Goal: Information Seeking & Learning: Find specific fact

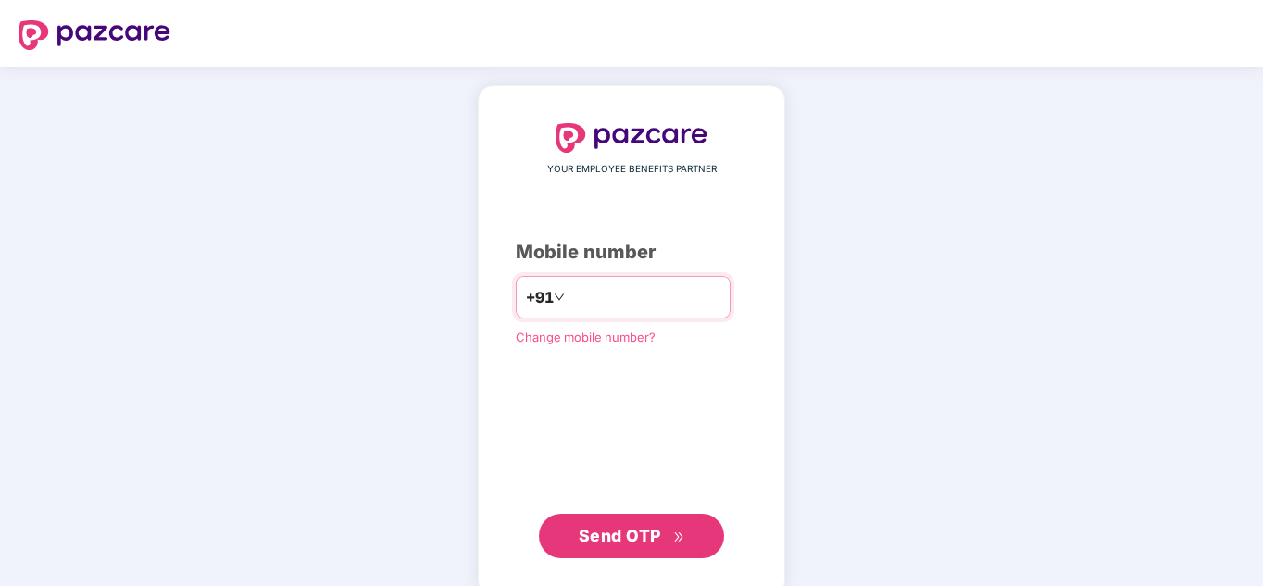
click at [571, 305] on input "number" at bounding box center [644, 297] width 152 height 30
type input "**********"
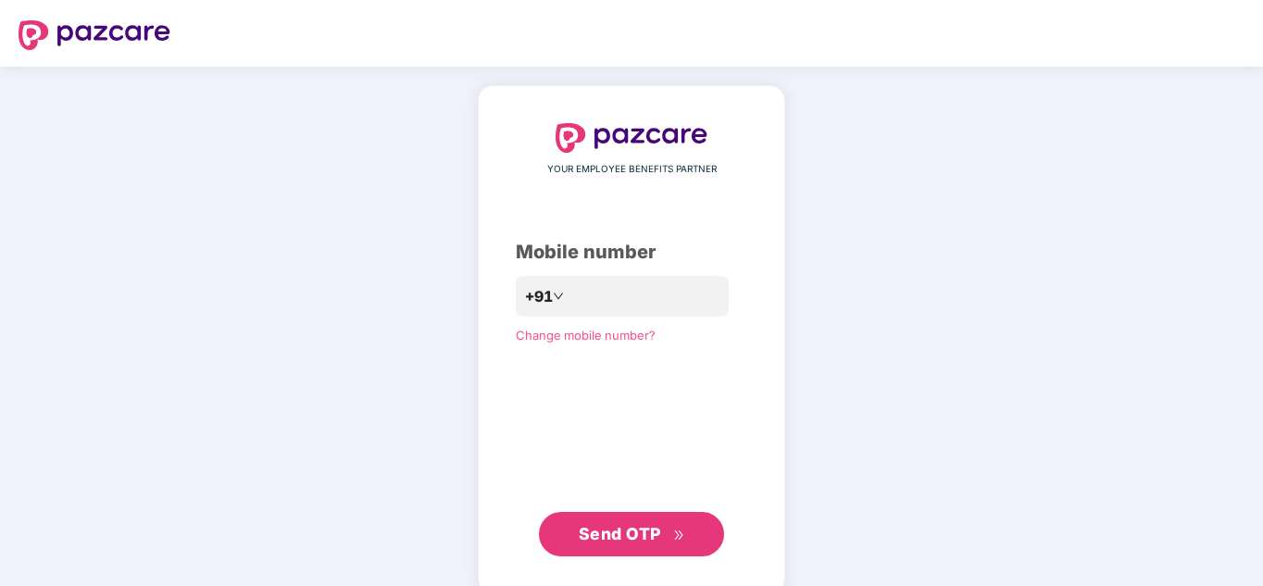
click at [645, 539] on span "Send OTP" at bounding box center [619, 533] width 82 height 19
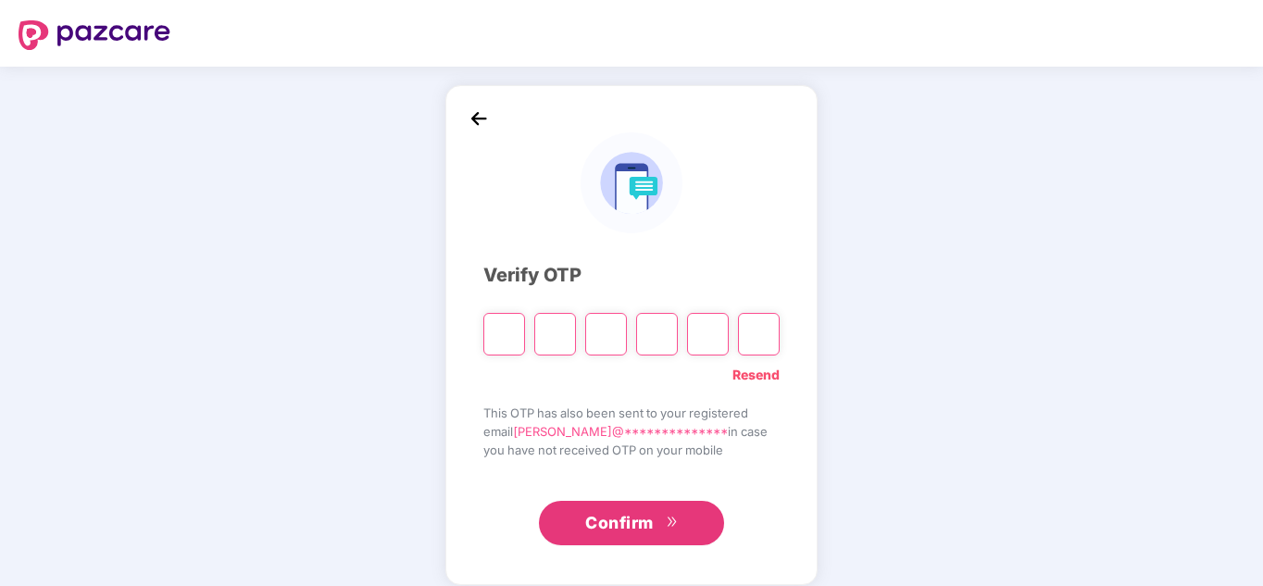
type input "*"
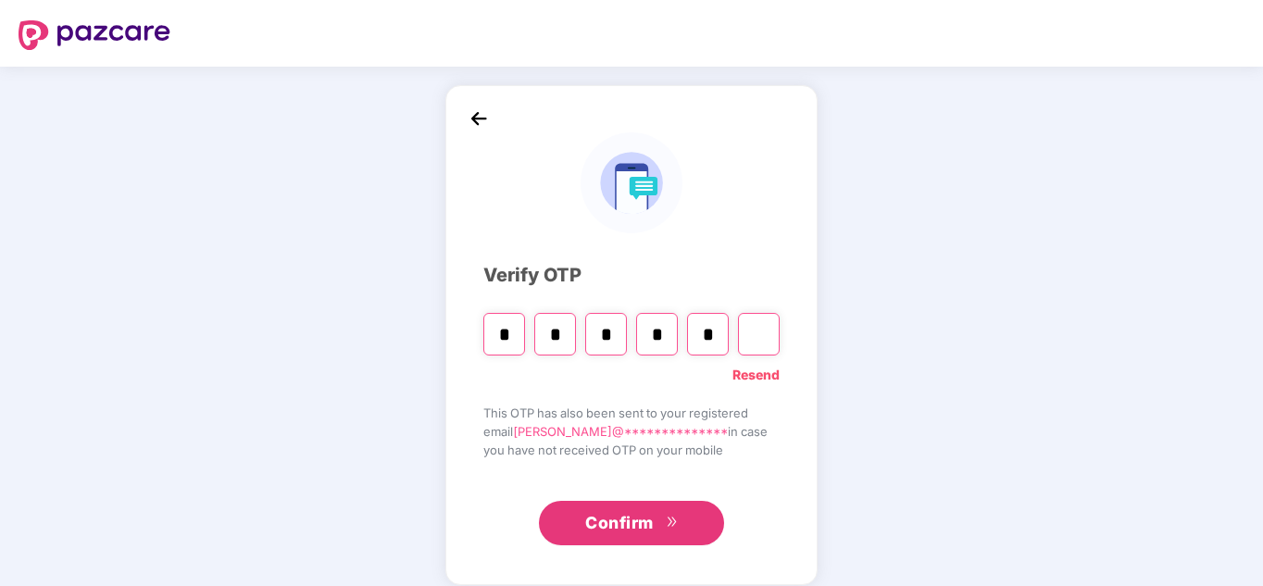
type input "*"
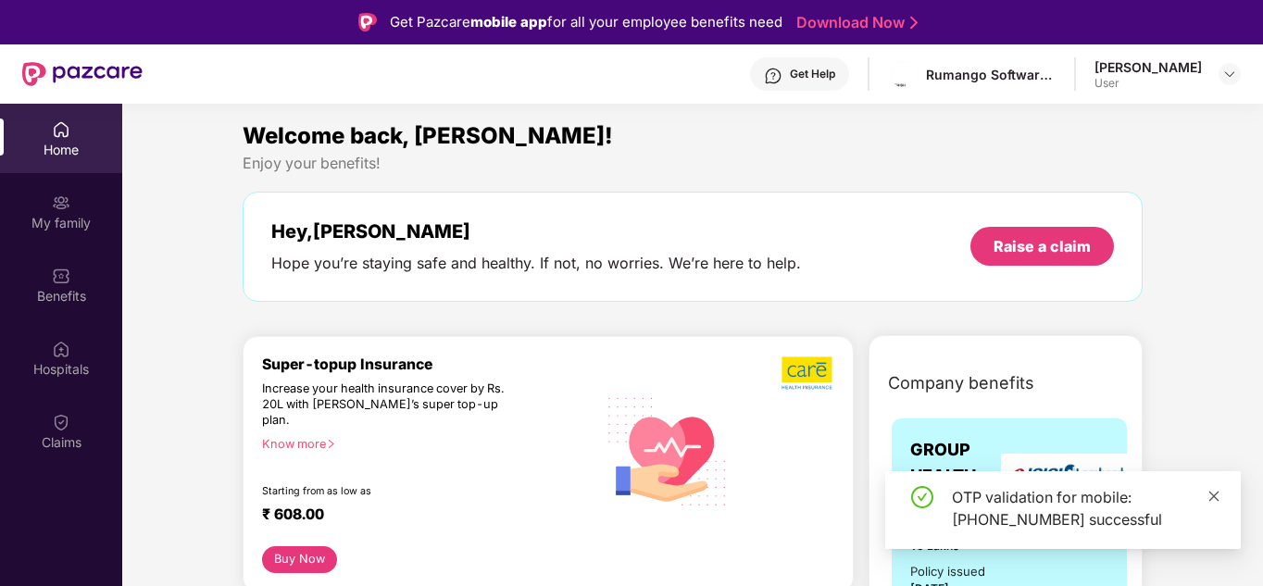
click at [1212, 496] on icon "close" at bounding box center [1213, 496] width 13 height 13
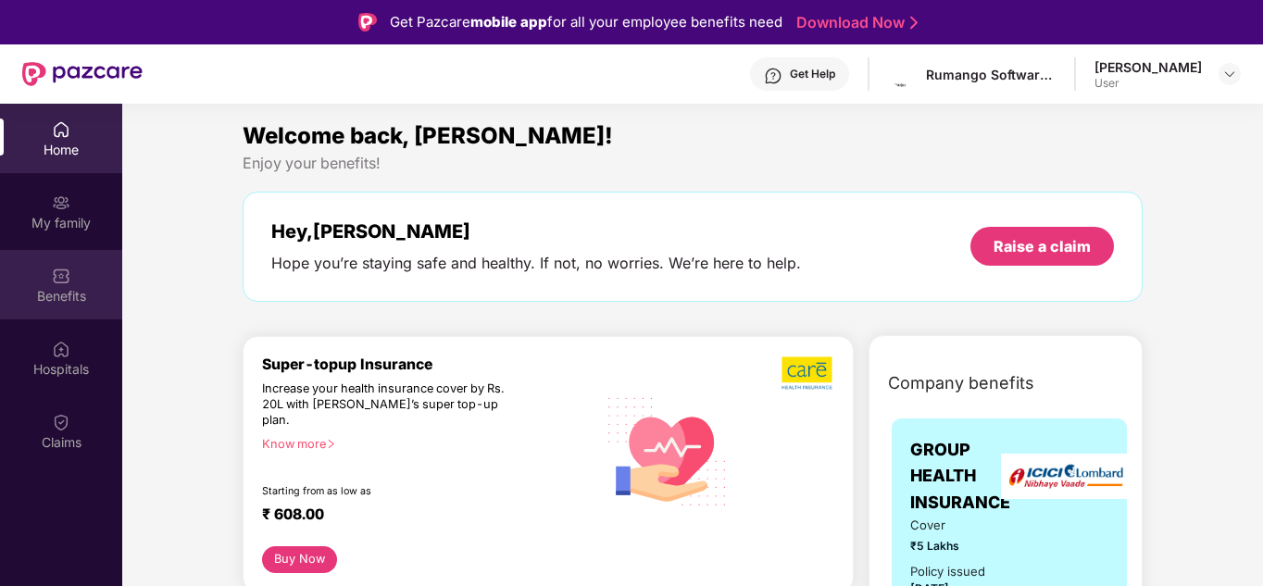
click at [55, 285] on div "Benefits" at bounding box center [61, 284] width 122 height 69
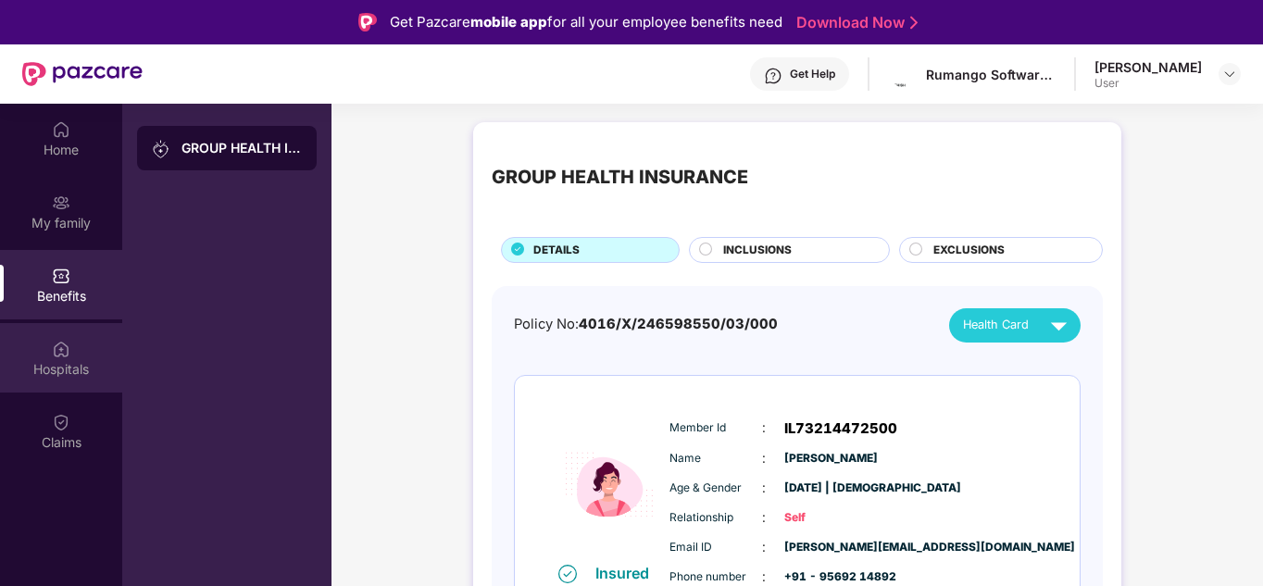
click at [56, 346] on img at bounding box center [61, 349] width 19 height 19
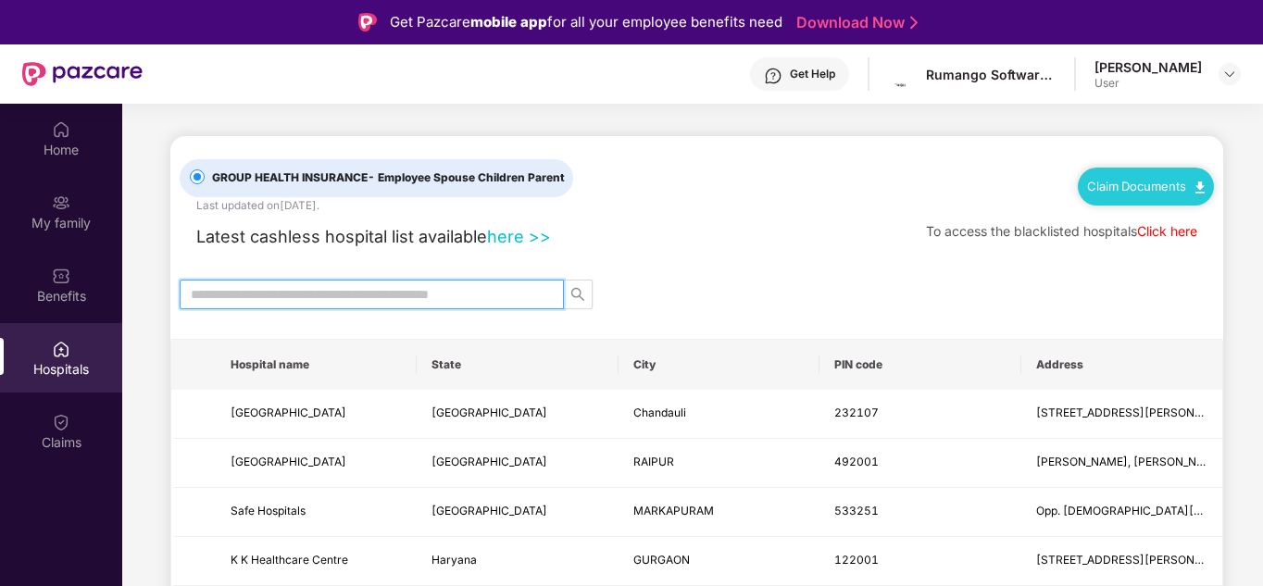
click at [330, 289] on input "text" at bounding box center [364, 294] width 347 height 20
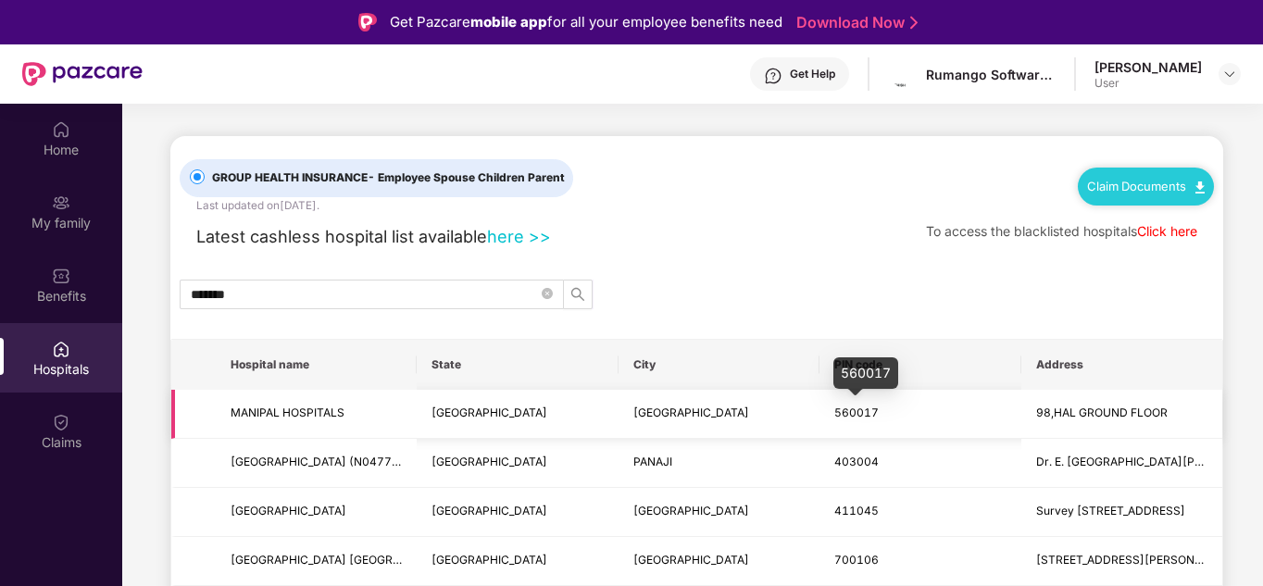
click at [857, 413] on span "560017" at bounding box center [856, 412] width 44 height 14
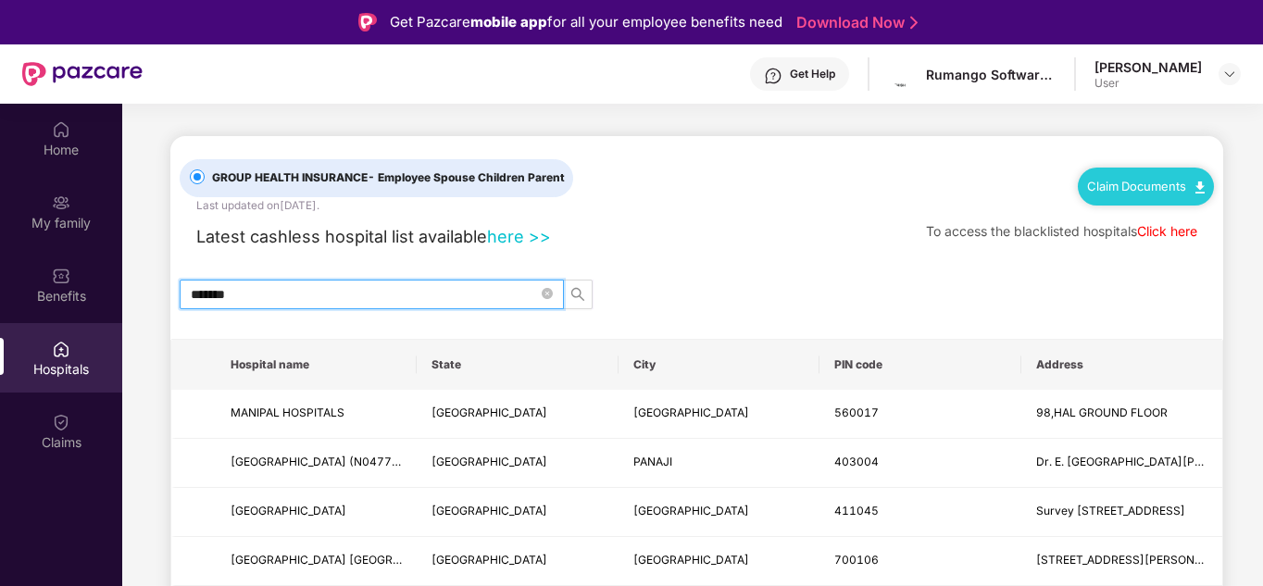
click at [333, 299] on input "*******" at bounding box center [364, 294] width 347 height 20
paste input "text"
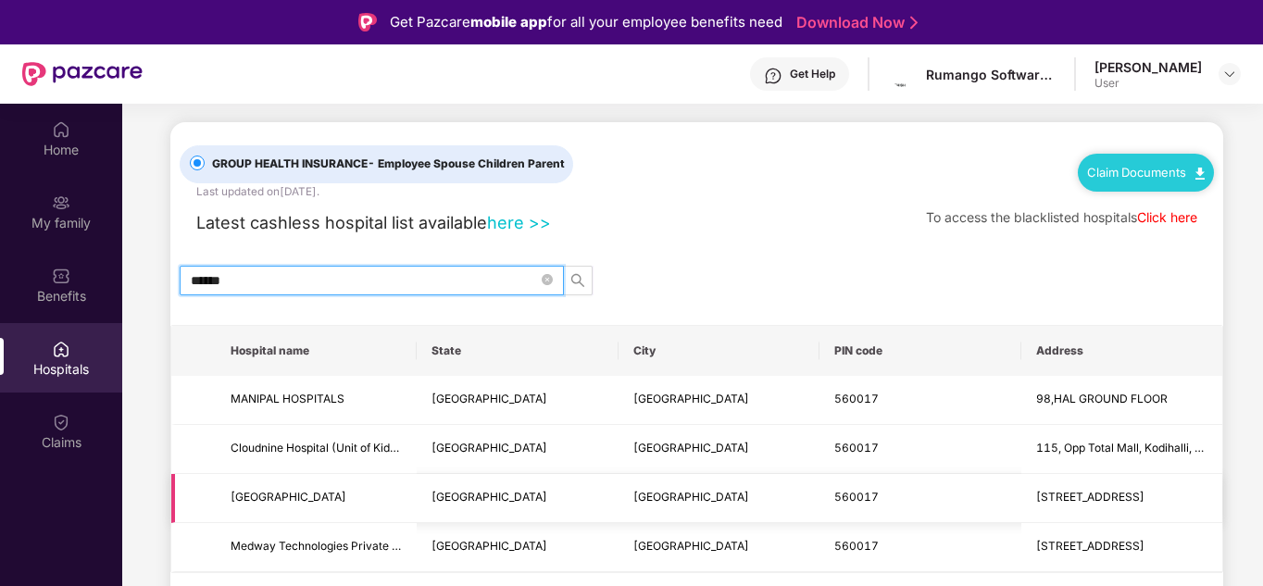
scroll to position [14, 0]
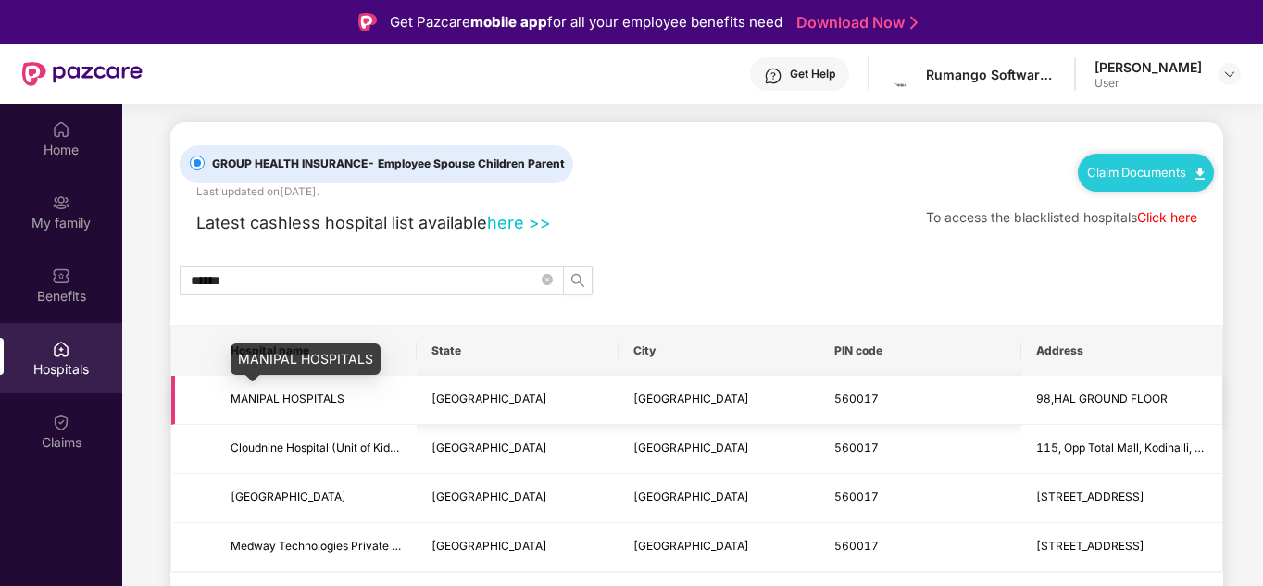
click at [311, 396] on span "MANIPAL HOSPITALS" at bounding box center [287, 399] width 114 height 14
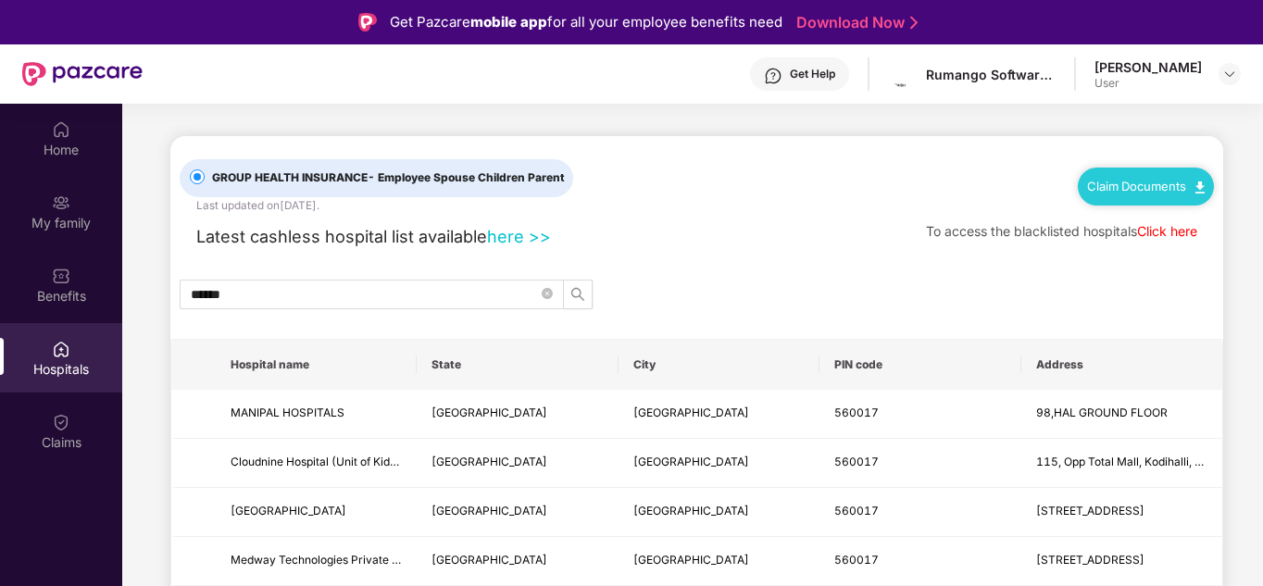
click at [1128, 185] on link "Claim Documents" at bounding box center [1146, 186] width 118 height 15
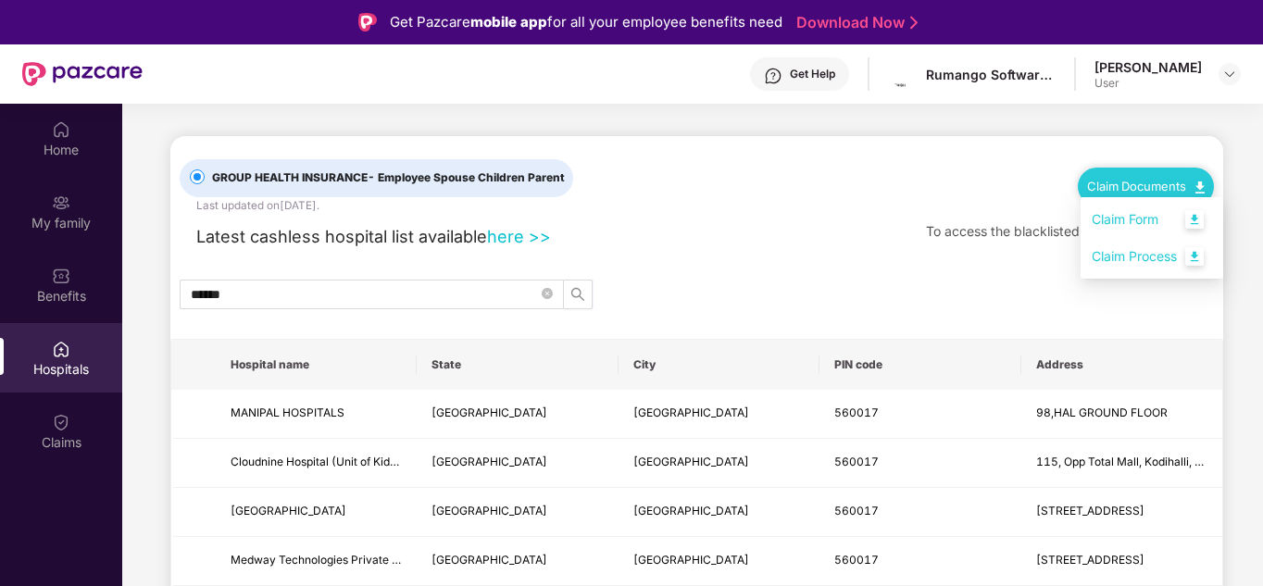
click at [1121, 219] on link "Claim Form" at bounding box center [1151, 220] width 120 height 40
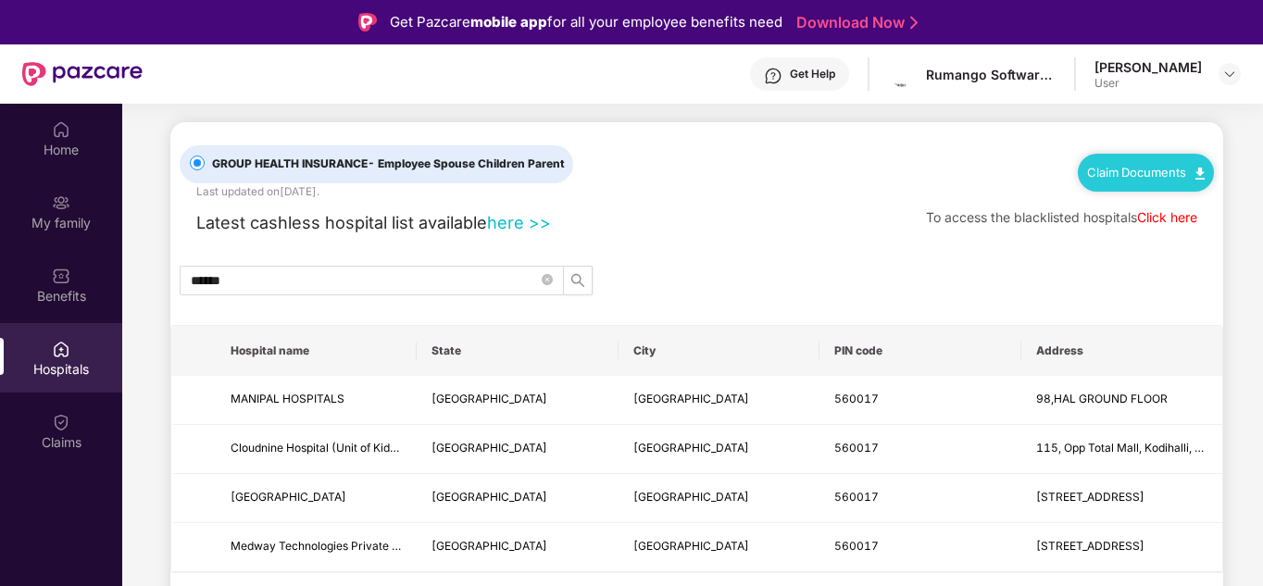
scroll to position [14, 0]
click at [275, 281] on input "******" at bounding box center [364, 280] width 347 height 20
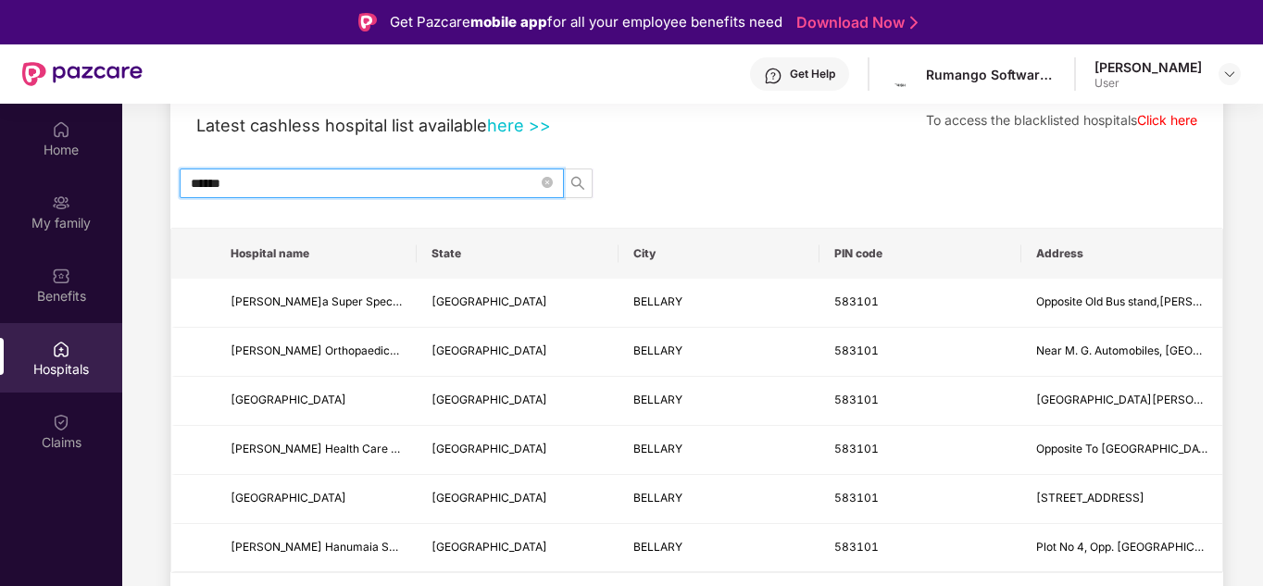
scroll to position [0, 0]
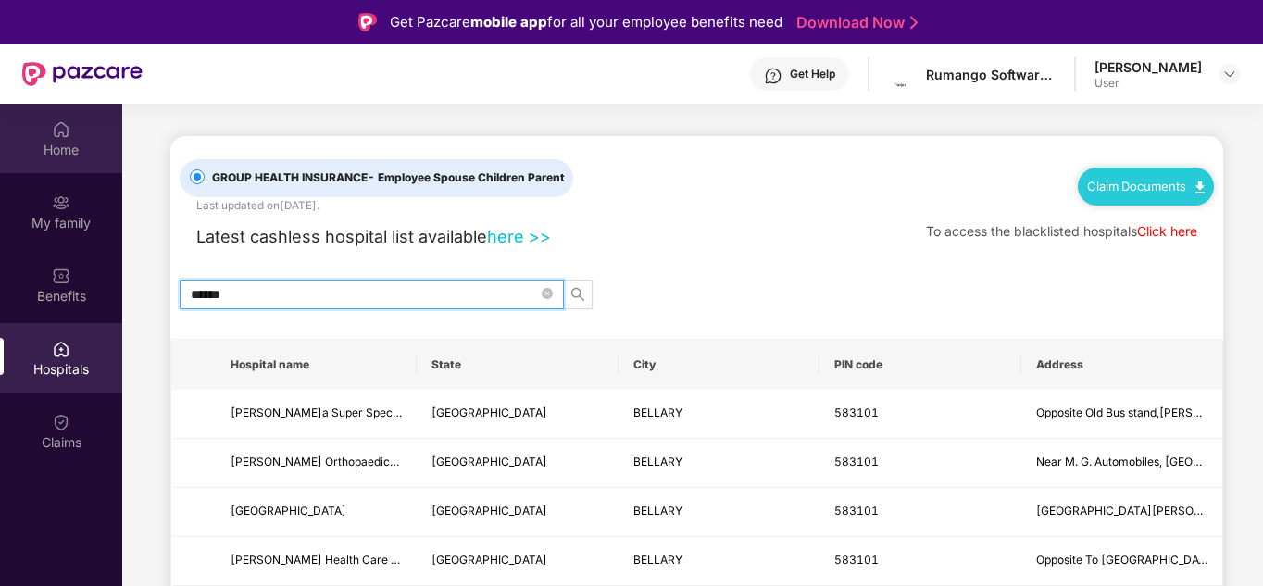
type input "******"
click at [74, 143] on div "Home" at bounding box center [61, 150] width 122 height 19
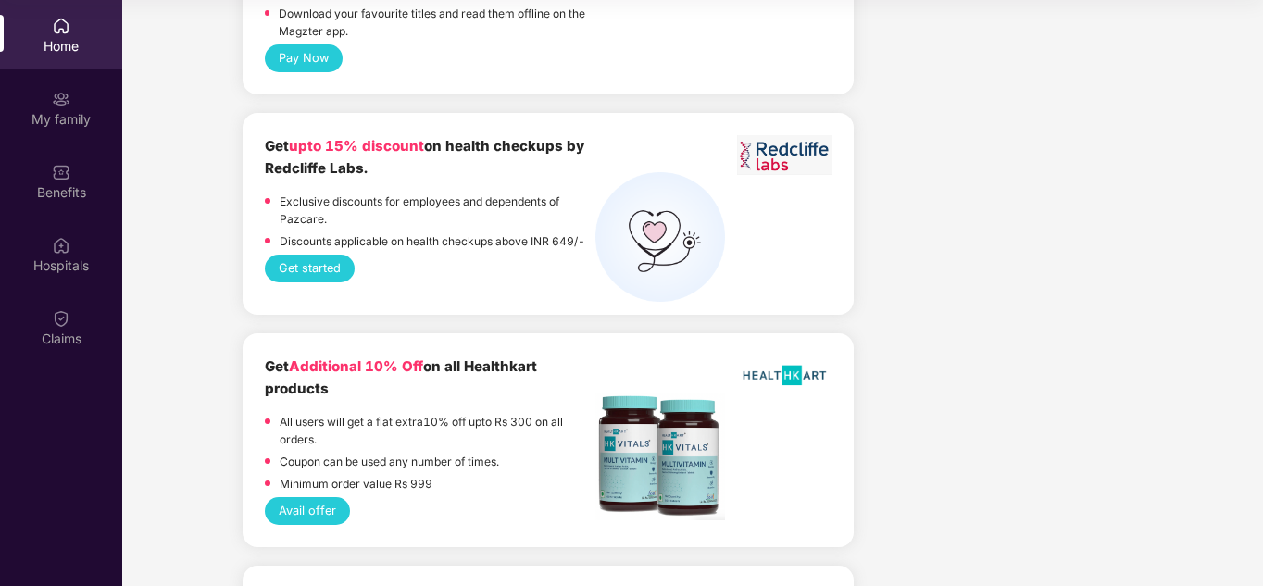
scroll to position [2444, 0]
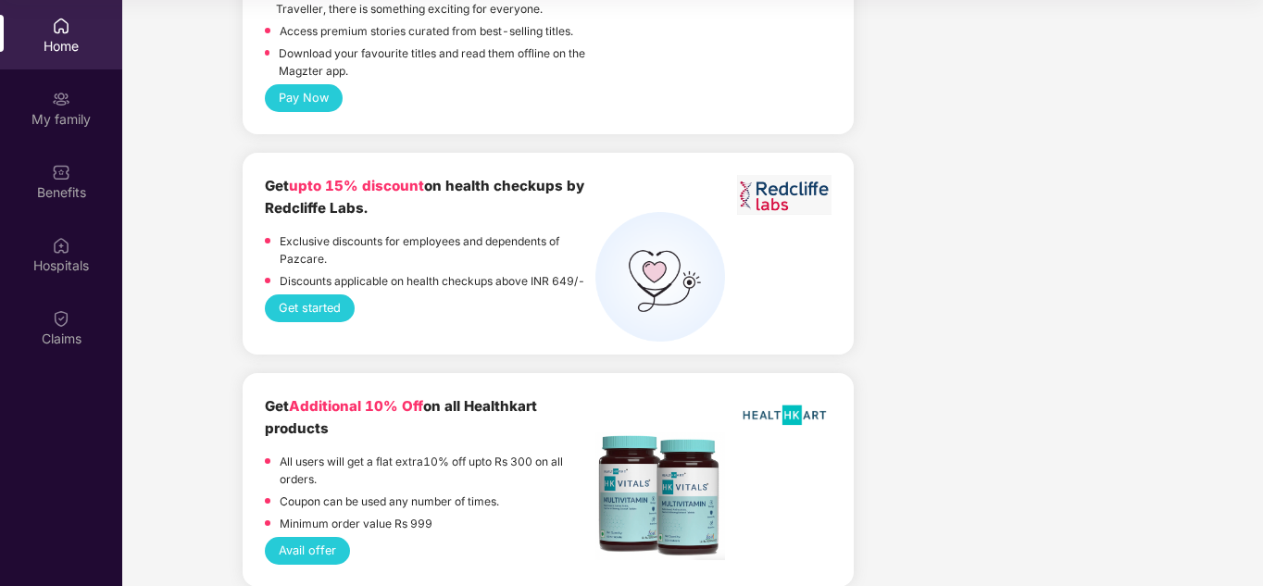
click at [313, 294] on button "Get started" at bounding box center [310, 308] width 90 height 28
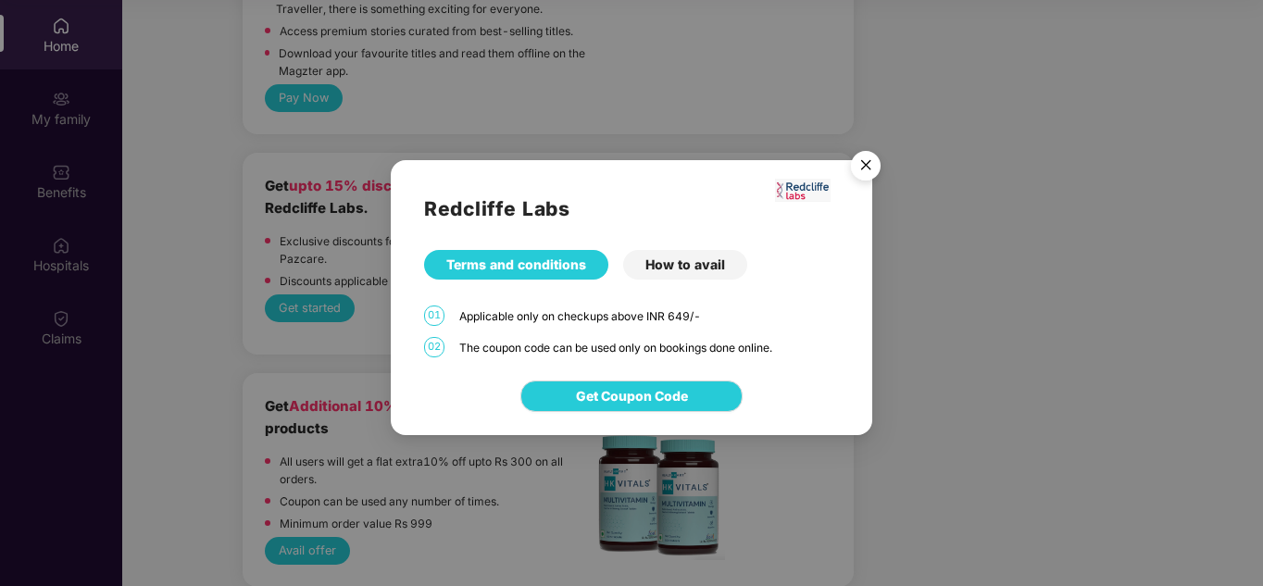
click at [861, 159] on img "Close" at bounding box center [866, 169] width 52 height 52
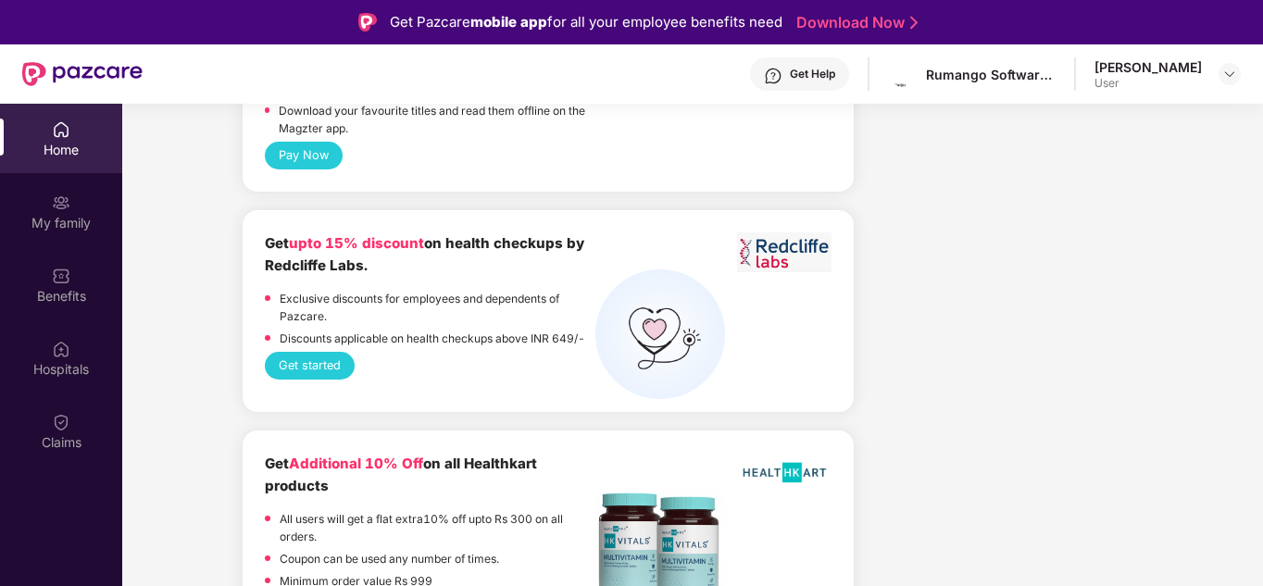
scroll to position [2490, 0]
click at [514, 330] on p "Discounts applicable on health checkups above INR 649/-" at bounding box center [432, 339] width 305 height 18
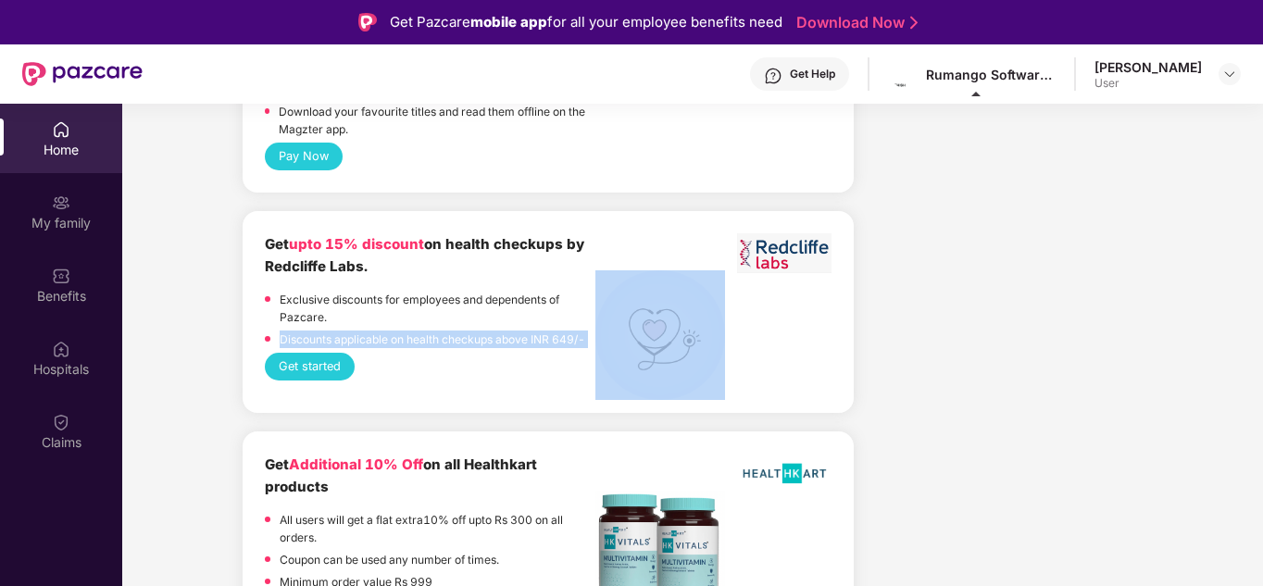
click at [514, 330] on p "Discounts applicable on health checkups above INR 649/-" at bounding box center [432, 339] width 305 height 18
click at [457, 330] on p "Discounts applicable on health checkups above INR 649/-" at bounding box center [432, 339] width 305 height 18
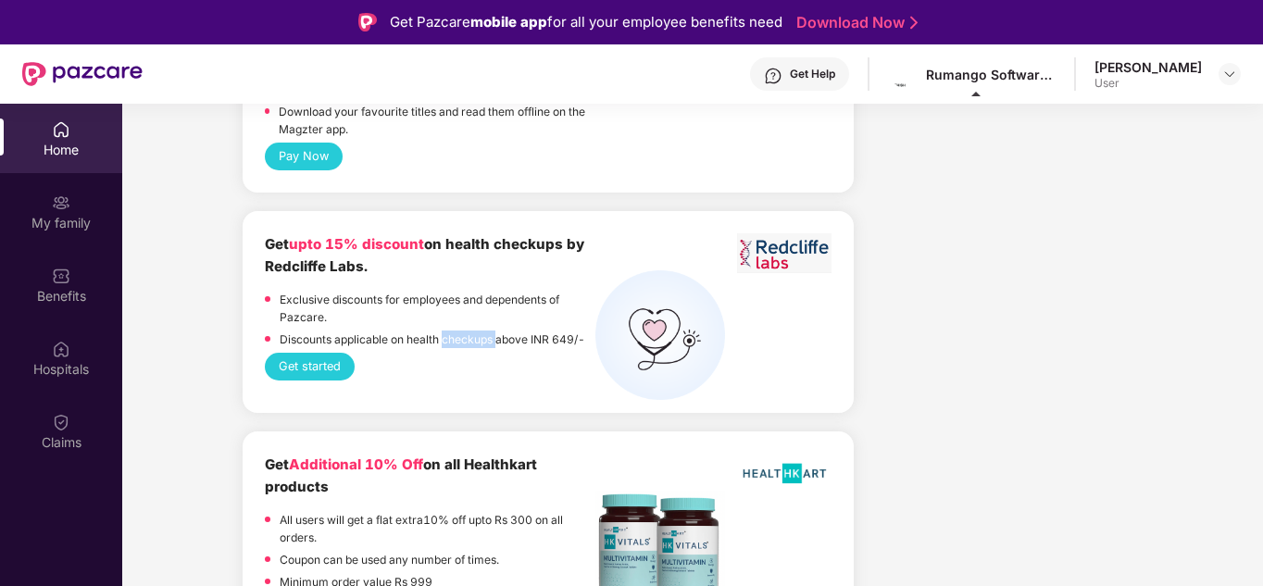
click at [457, 330] on p "Discounts applicable on health checkups above INR 649/-" at bounding box center [432, 339] width 305 height 18
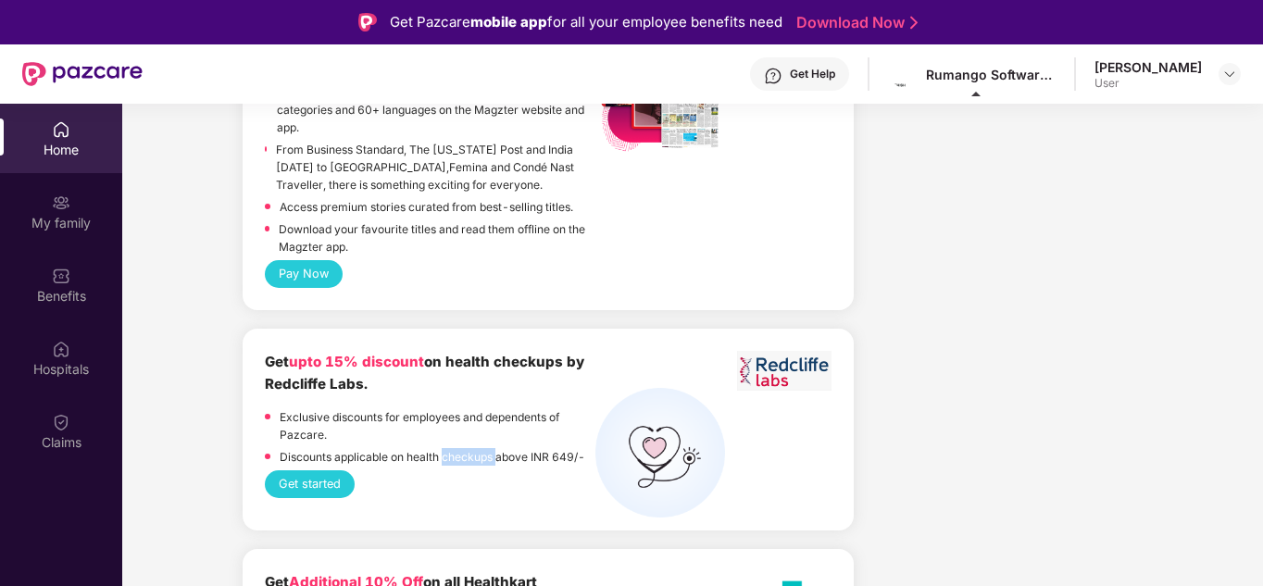
scroll to position [2370, 0]
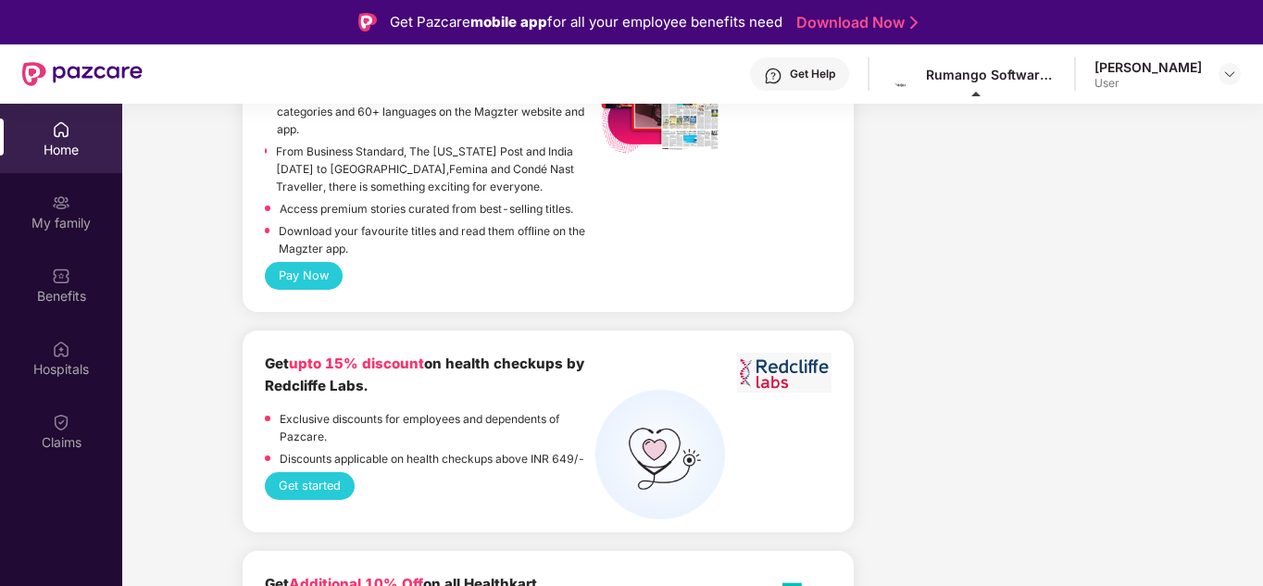
click at [436, 410] on p "Exclusive discounts for employees and dependents of Pazcare." at bounding box center [438, 427] width 316 height 35
click at [317, 410] on p "Exclusive discounts for employees and dependents of Pazcare." at bounding box center [438, 427] width 316 height 35
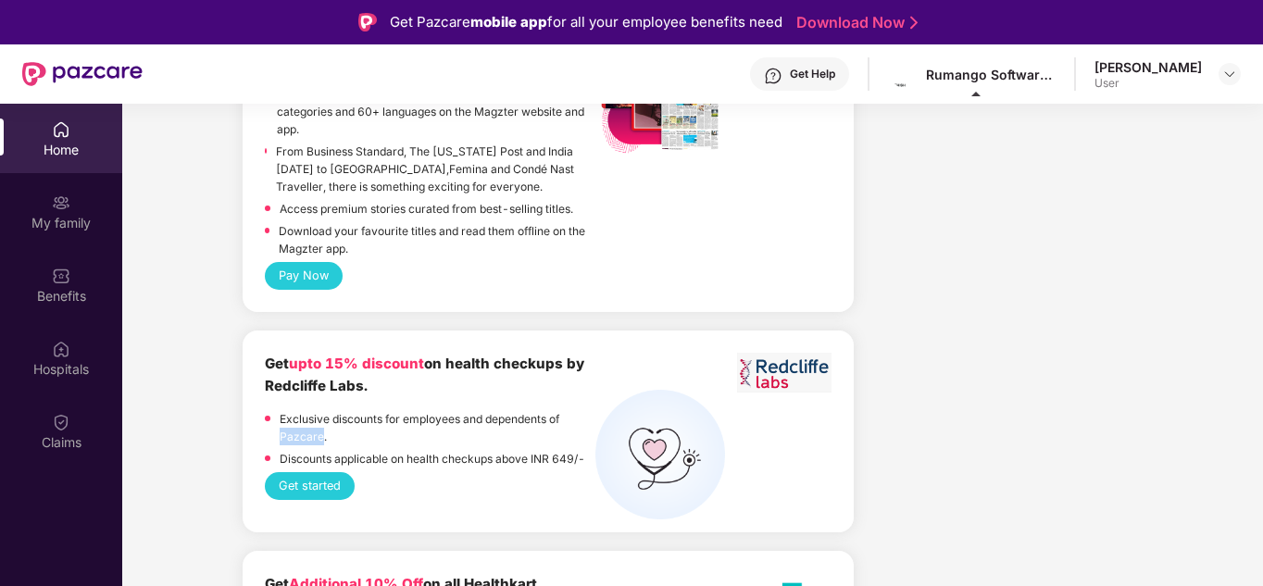
click at [317, 410] on p "Exclusive discounts for employees and dependents of Pazcare." at bounding box center [438, 427] width 316 height 35
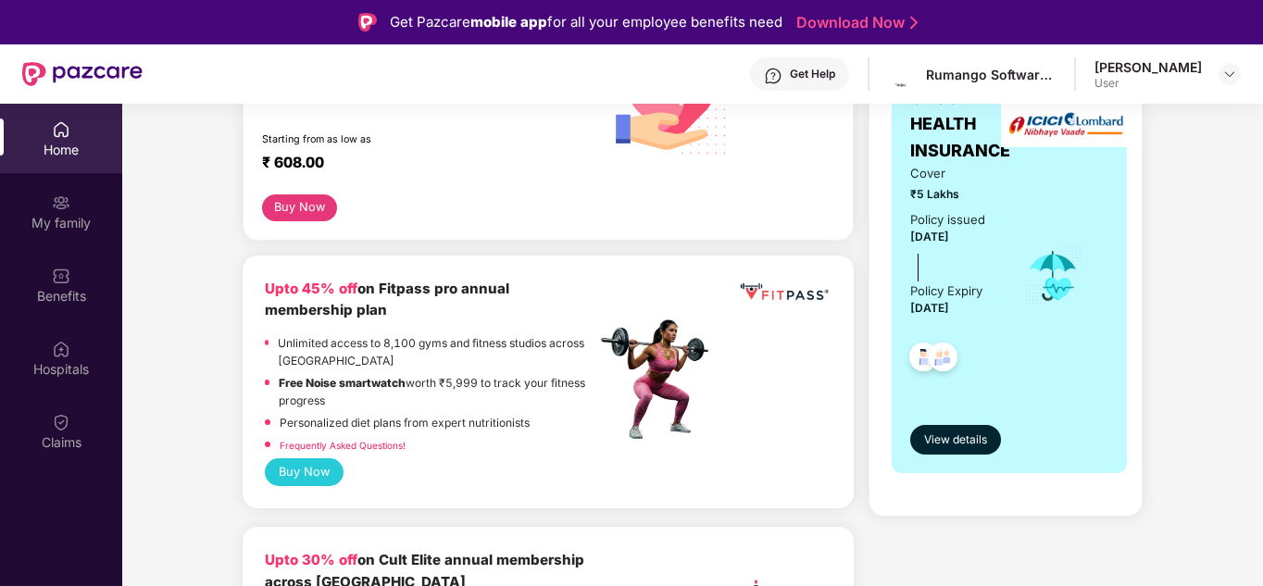
scroll to position [0, 0]
